Goal: Transaction & Acquisition: Purchase product/service

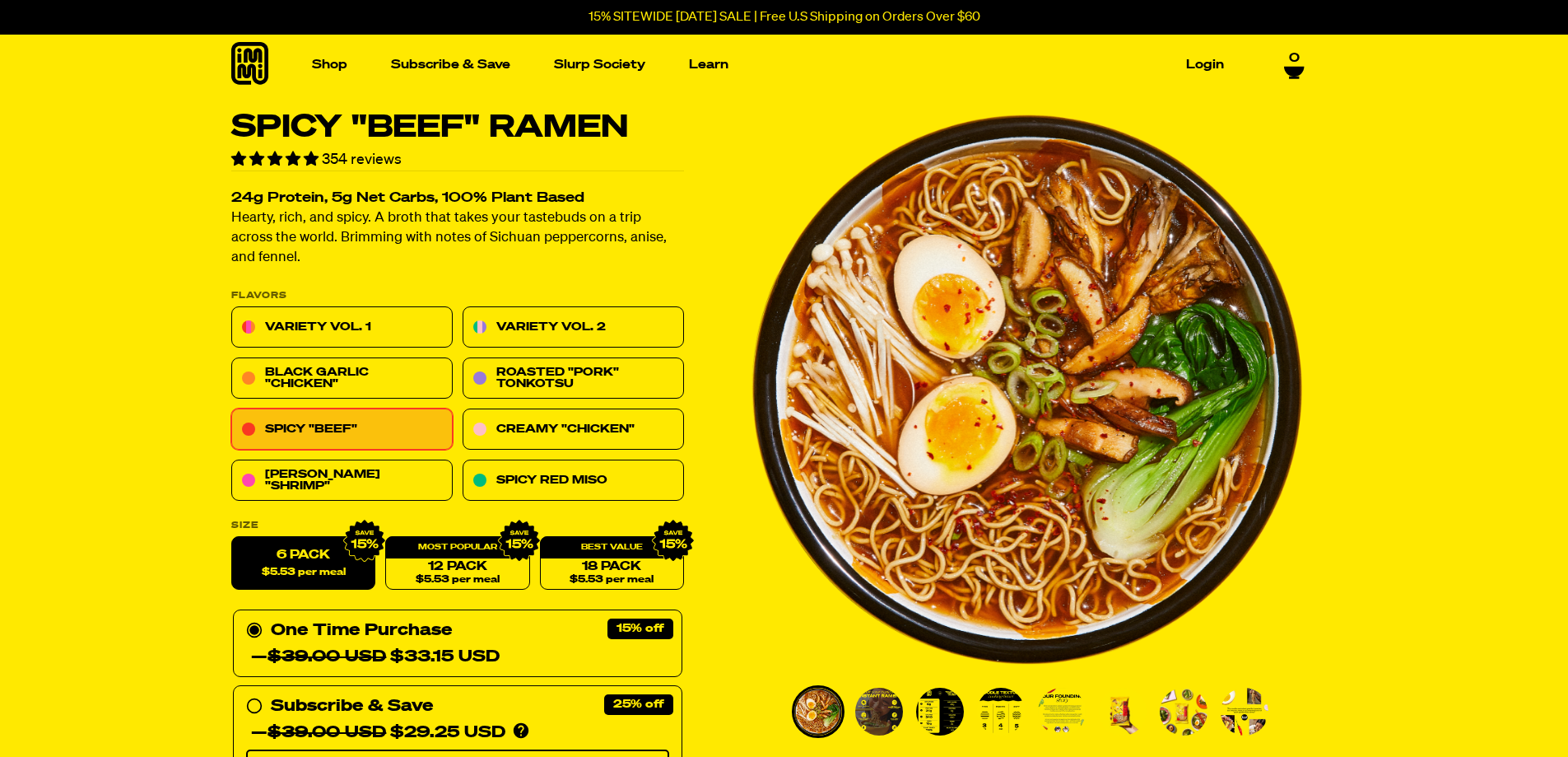
drag, startPoint x: 221, startPoint y: 523, endPoint x: 240, endPoint y: 213, distance: 310.6
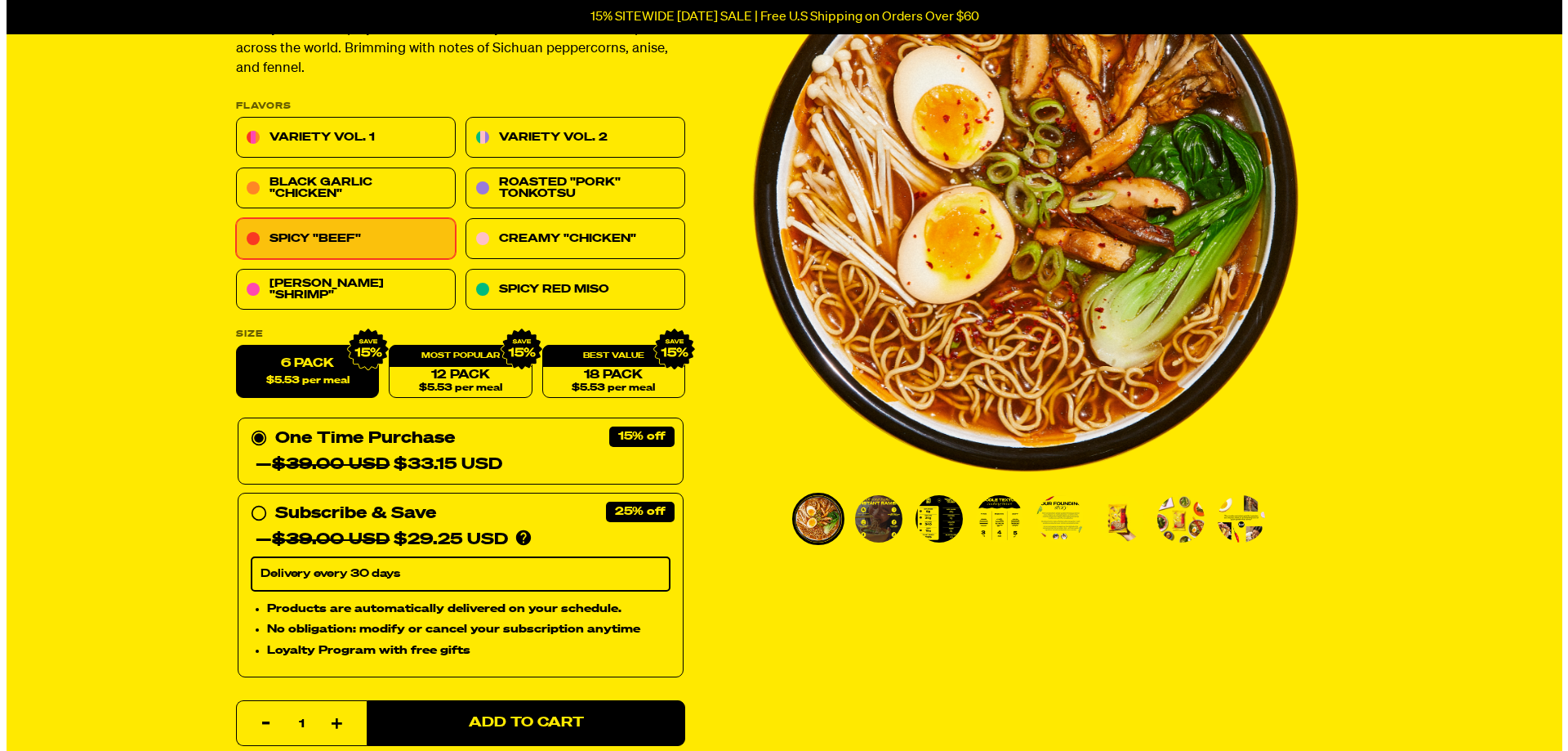
scroll to position [327, 0]
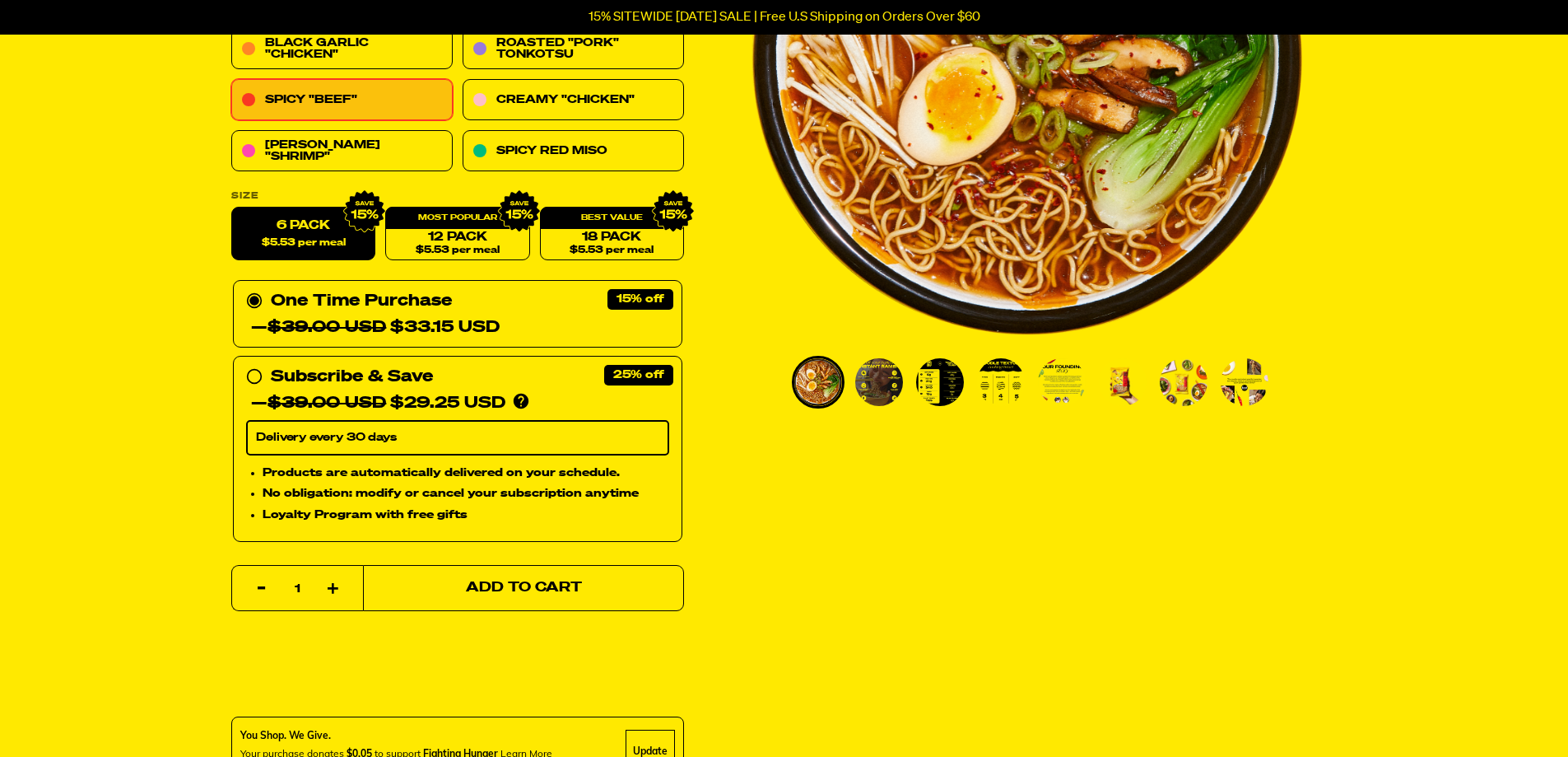
click at [509, 585] on span "Add to Cart" at bounding box center [523, 588] width 116 height 14
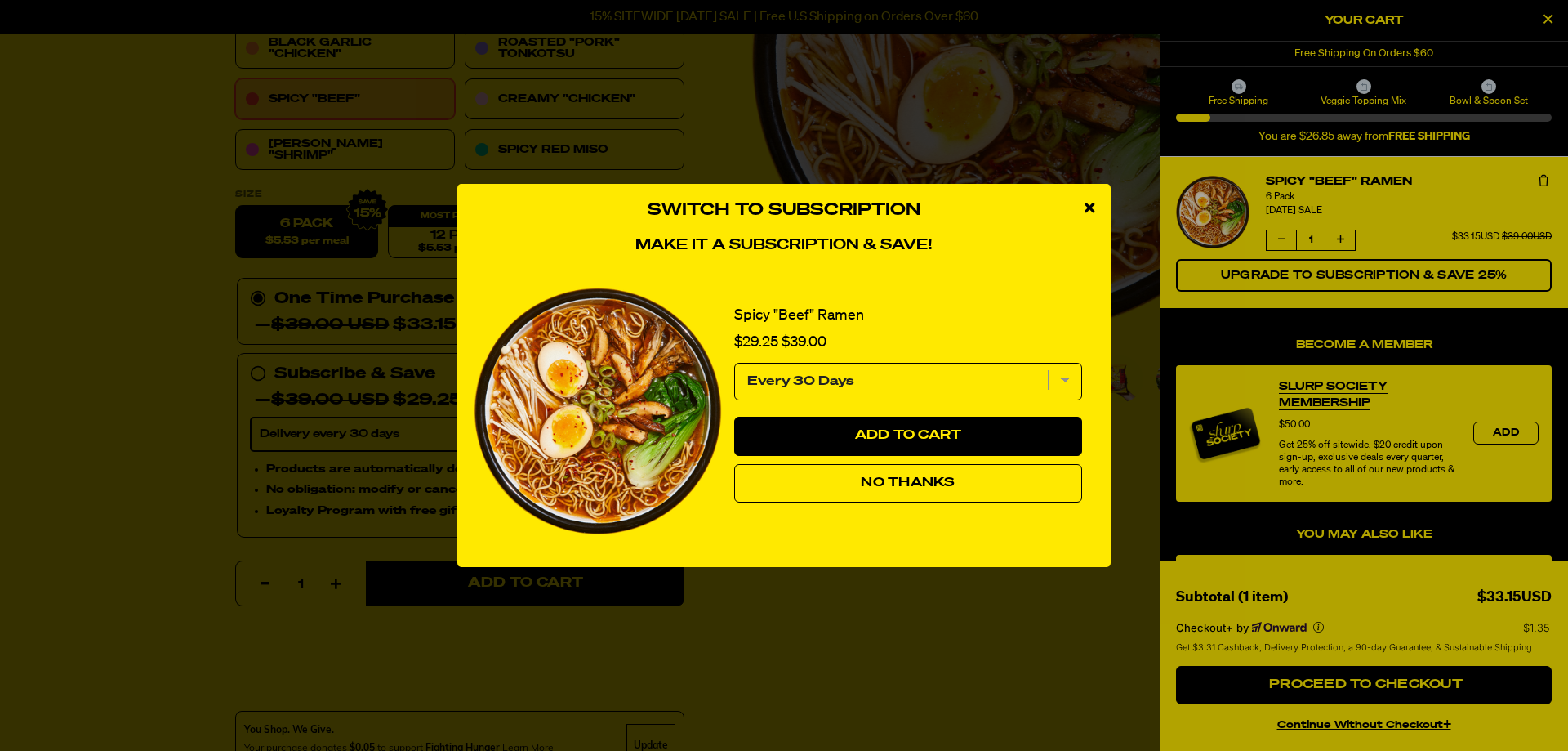
click at [805, 477] on button "No Thanks" at bounding box center [908, 483] width 348 height 39
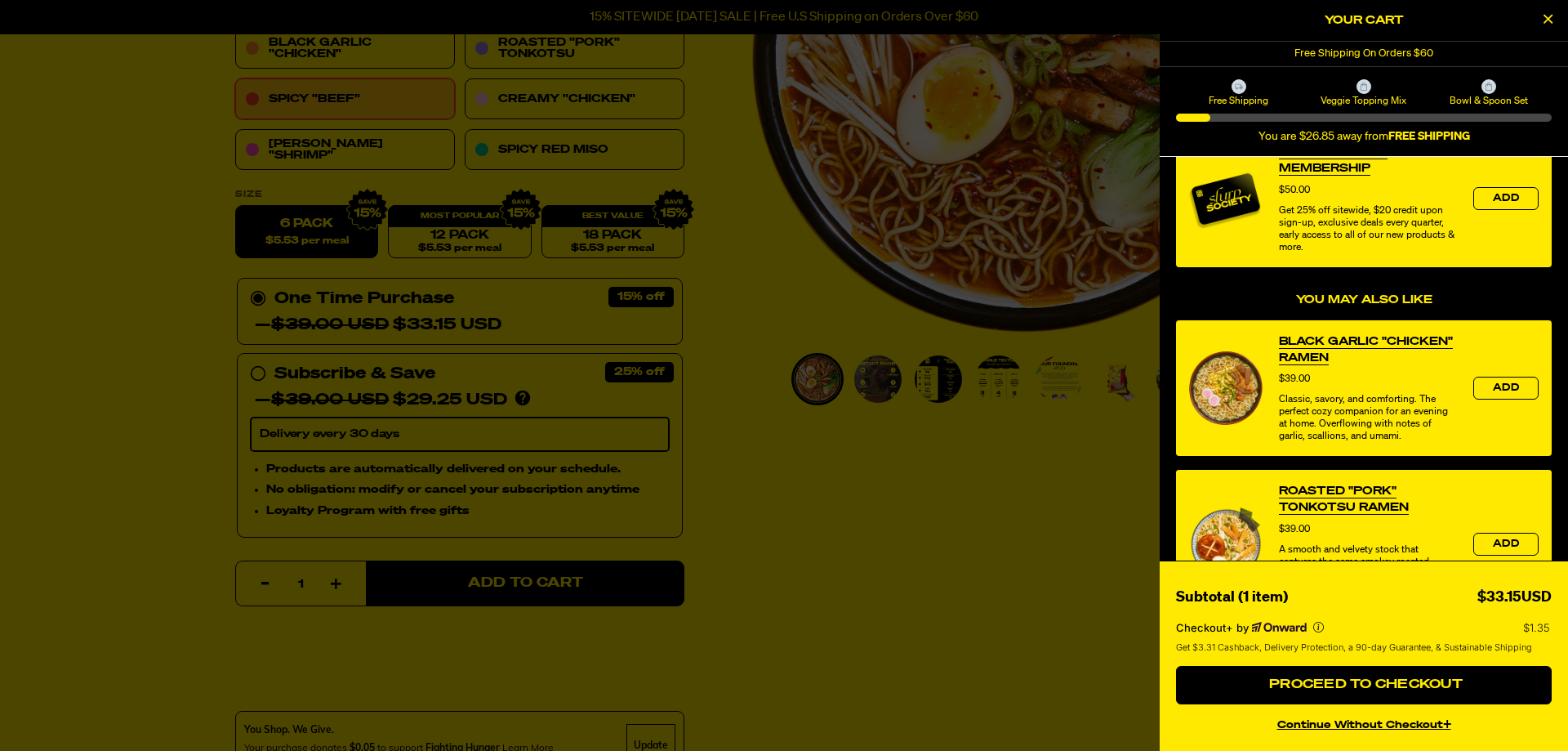
scroll to position [245, 0]
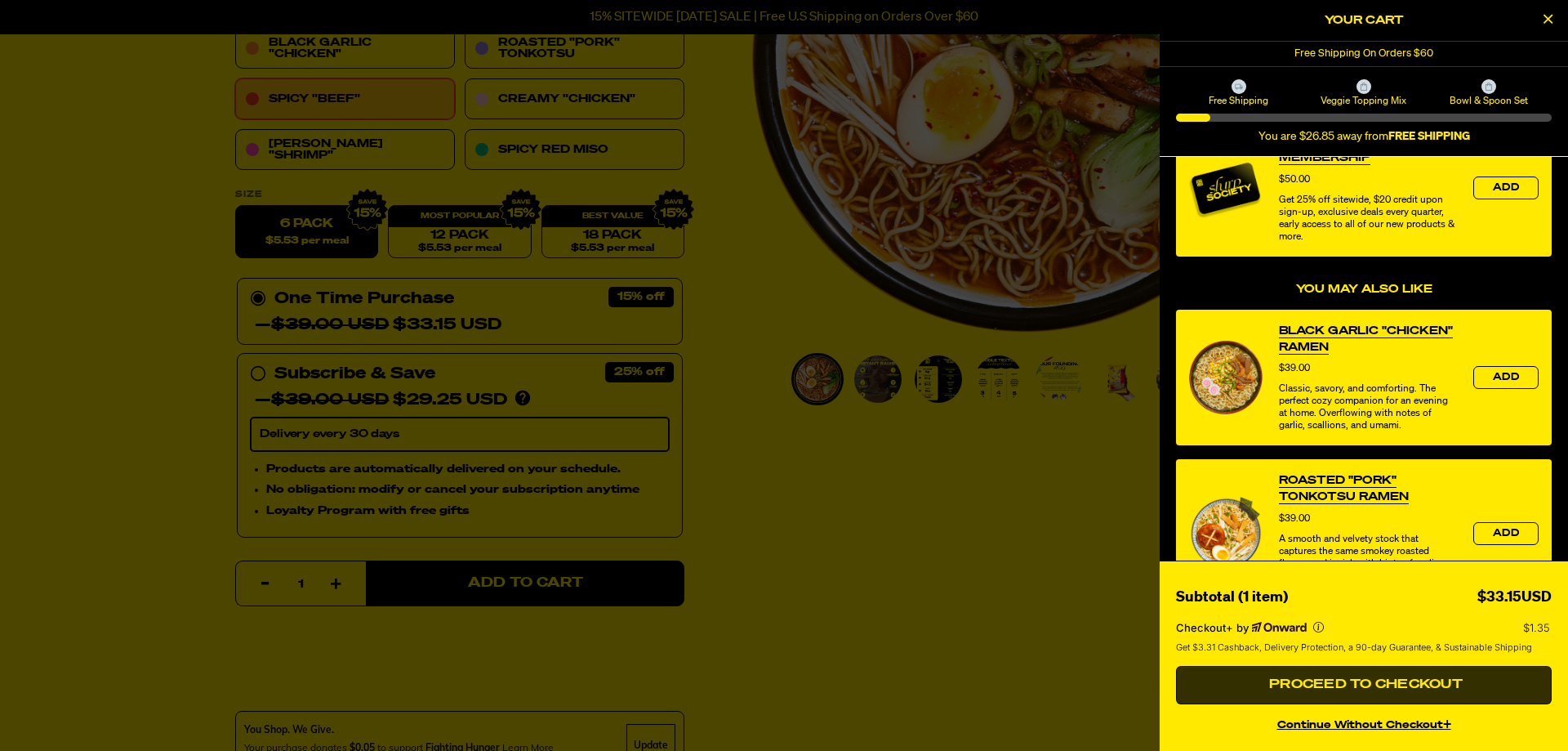
click at [1317, 675] on button "Proceed to Checkout" at bounding box center [1363, 685] width 376 height 39
